Goal: Information Seeking & Learning: Check status

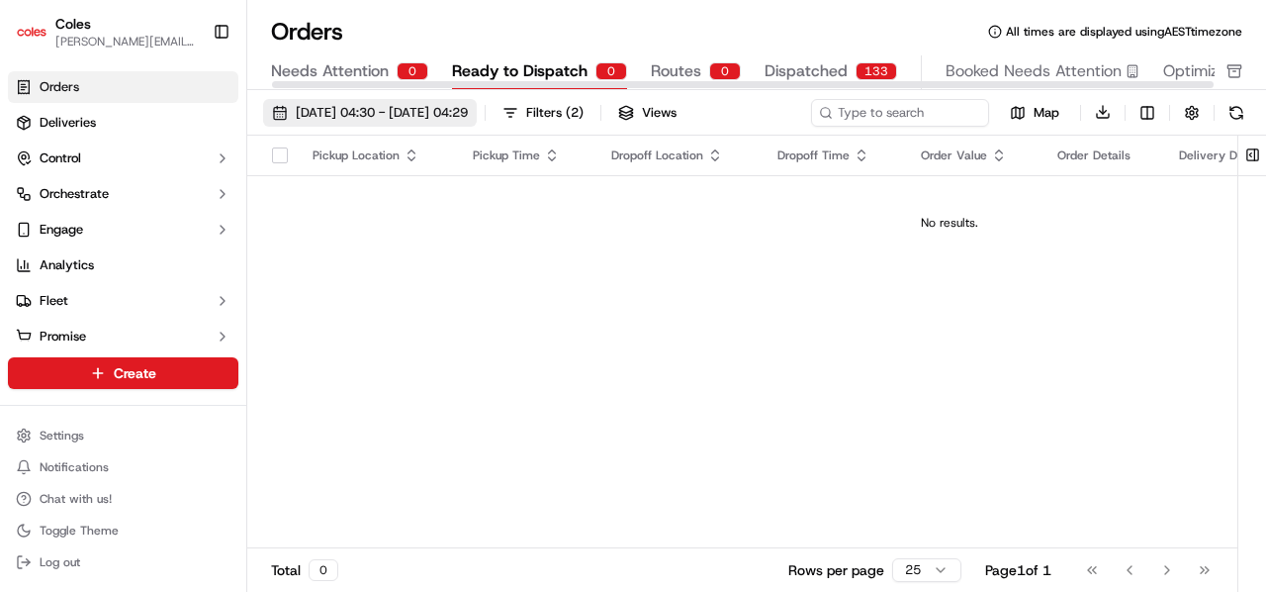
click at [431, 115] on span "[DATE] 04:30 - [DATE] 04:29" at bounding box center [382, 113] width 172 height 18
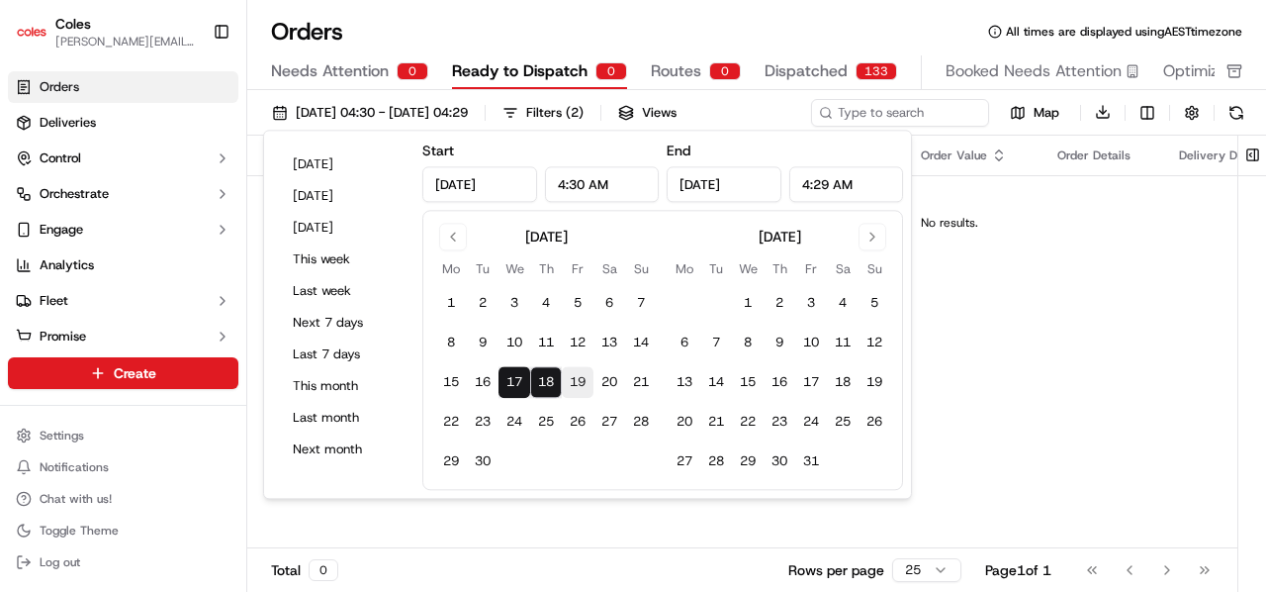
click at [578, 384] on button "19" at bounding box center [578, 383] width 32 height 32
type input "Sep 19, 2025"
type input "12:00 AM"
type input "Sep 19, 2025"
type input "11:59 PM"
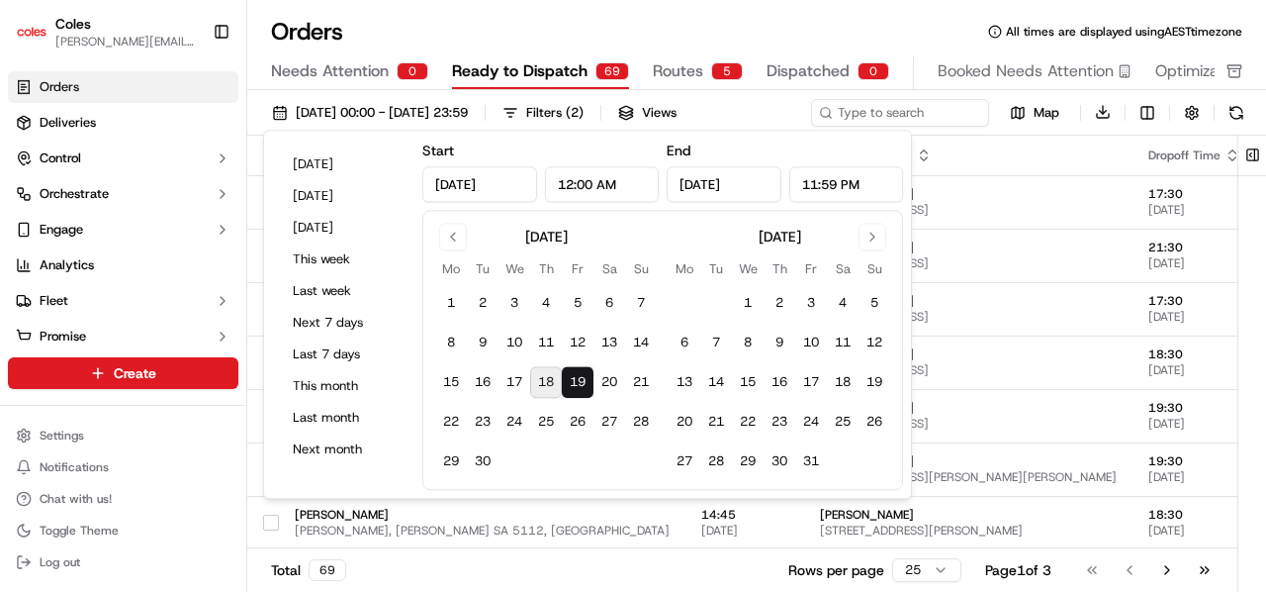
click at [665, 22] on div "Orders All times are displayed using AEST timezone" at bounding box center [756, 32] width 1019 height 32
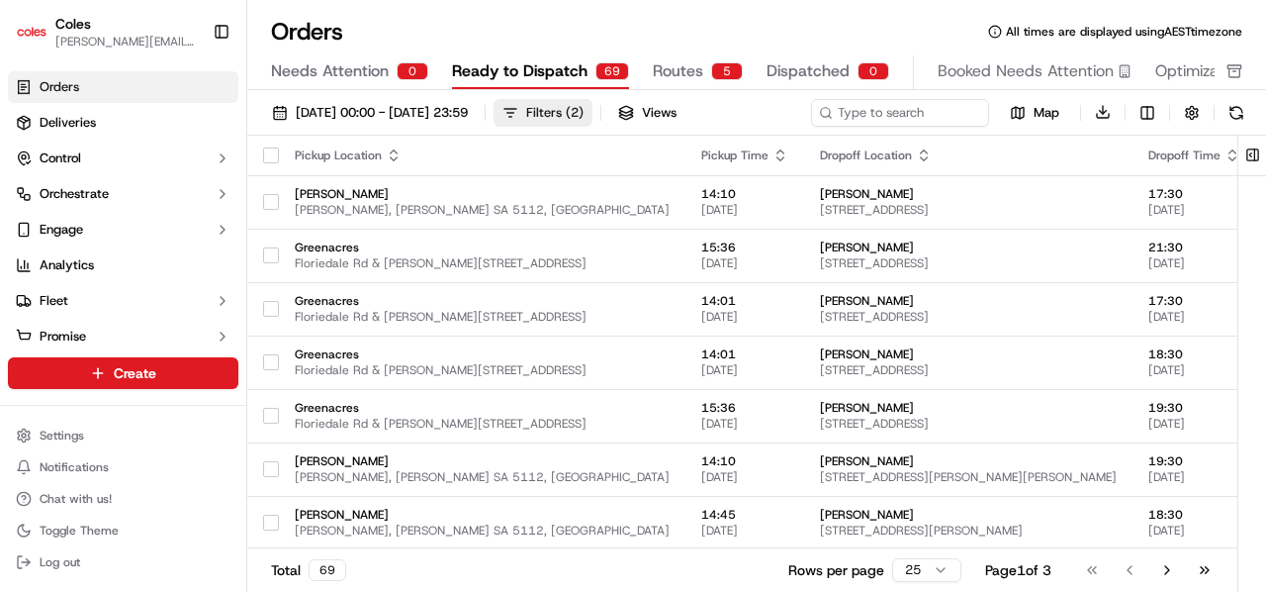
click at [584, 112] on div "Filters ( 2 )" at bounding box center [554, 113] width 57 height 18
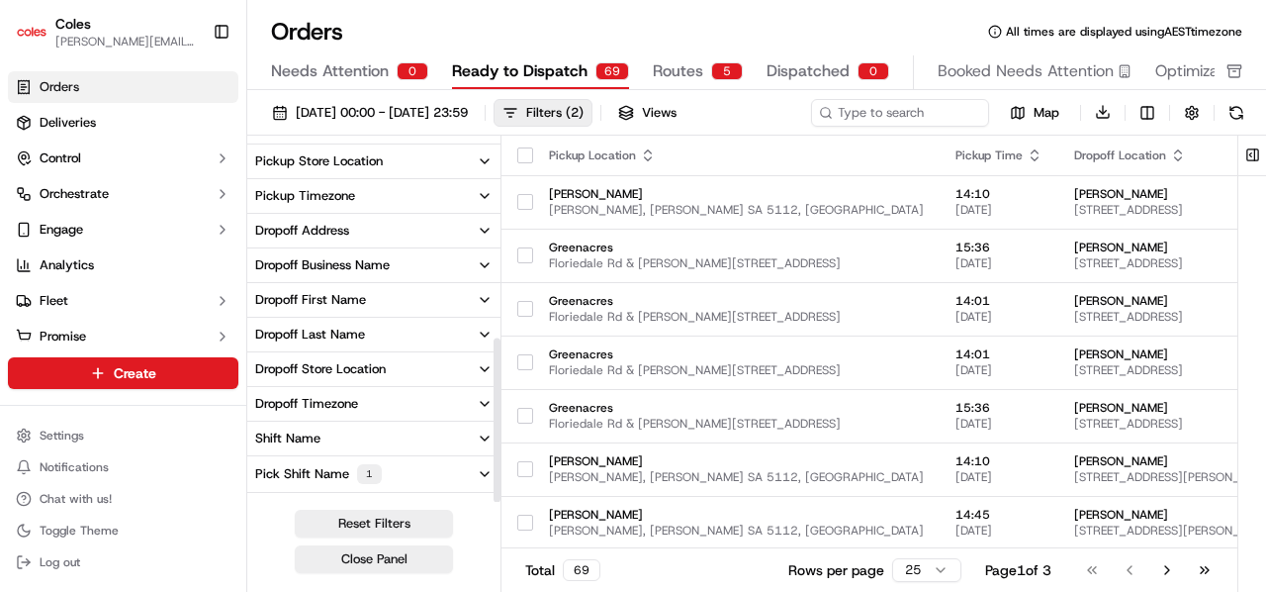
scroll to position [438, 0]
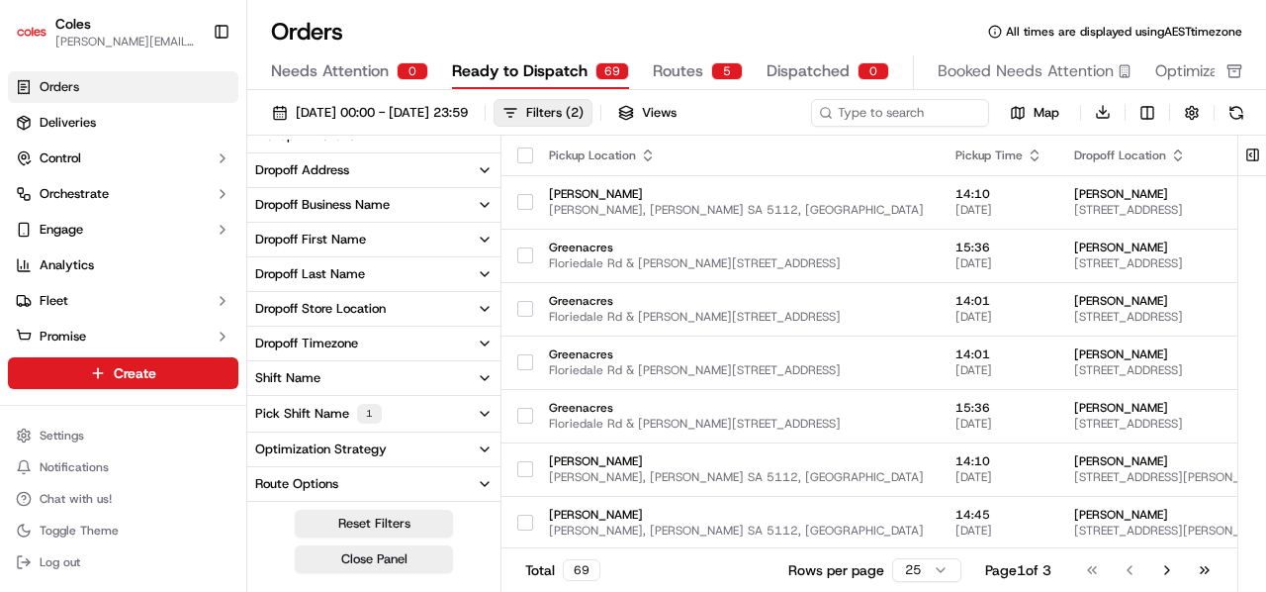
click at [475, 411] on button "Pick Shift Name 1" at bounding box center [373, 414] width 253 height 36
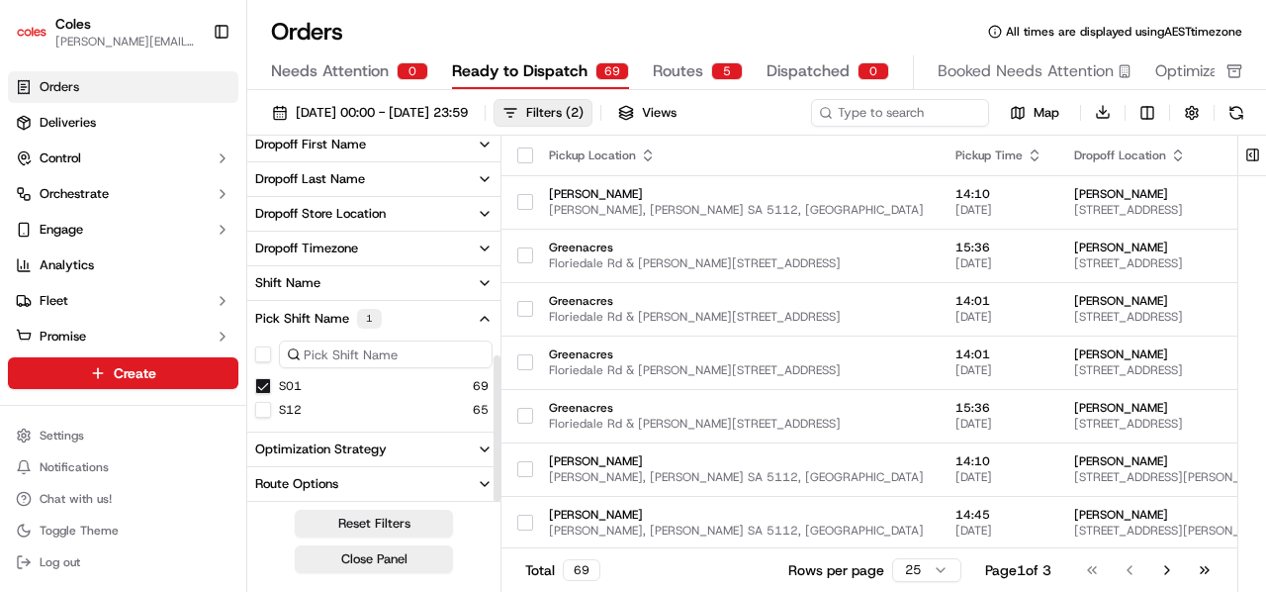
click at [261, 385] on button "S01" at bounding box center [263, 386] width 16 height 16
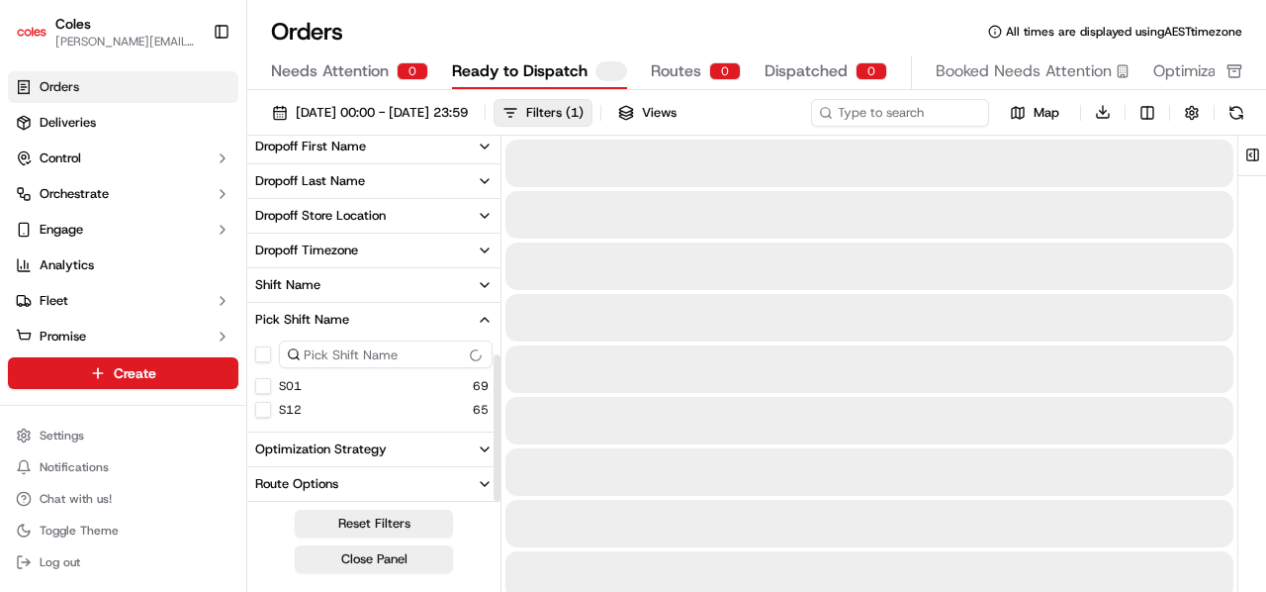
scroll to position [531, 0]
click at [265, 407] on button "S12" at bounding box center [263, 410] width 16 height 16
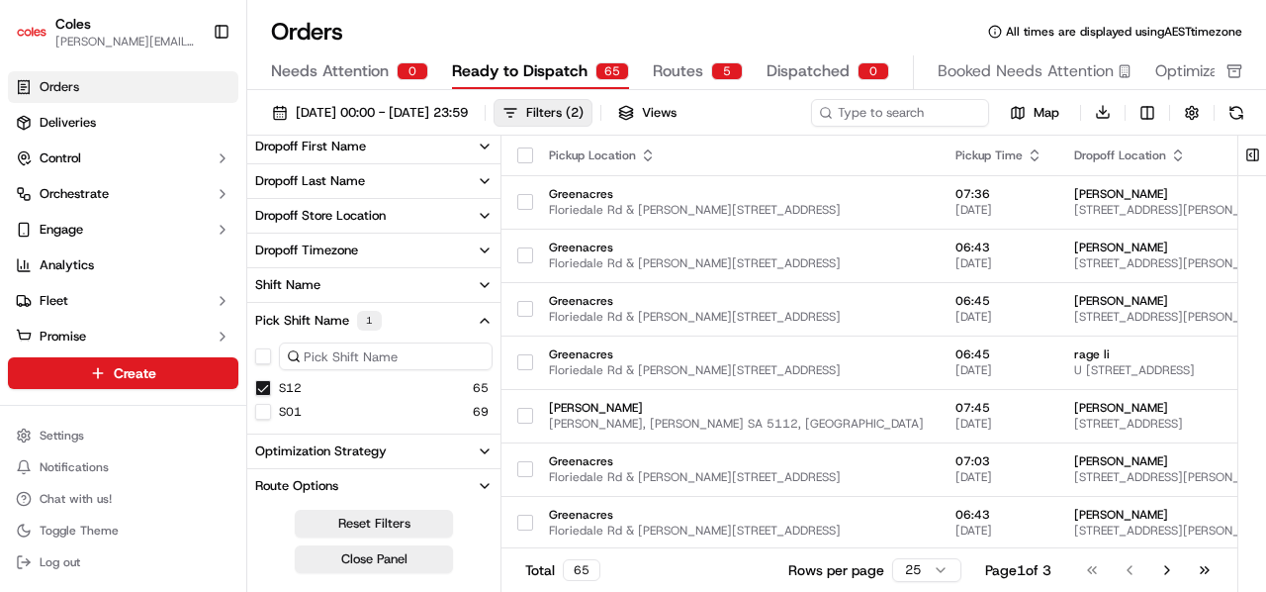
click at [621, 9] on div "Orders All times are displayed using AEST timezone Needs Attention 0 Ready to D…" at bounding box center [756, 296] width 1019 height 592
